Goal: Navigation & Orientation: Understand site structure

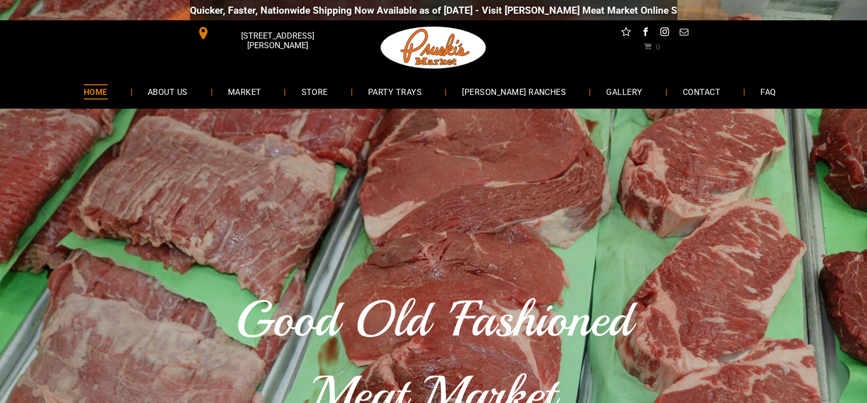
click at [61, 277] on div "Good Old 'Fashioned Meat Market Since [DATE]" at bounding box center [433, 369] width 867 height 520
